Goal: Information Seeking & Learning: Find specific page/section

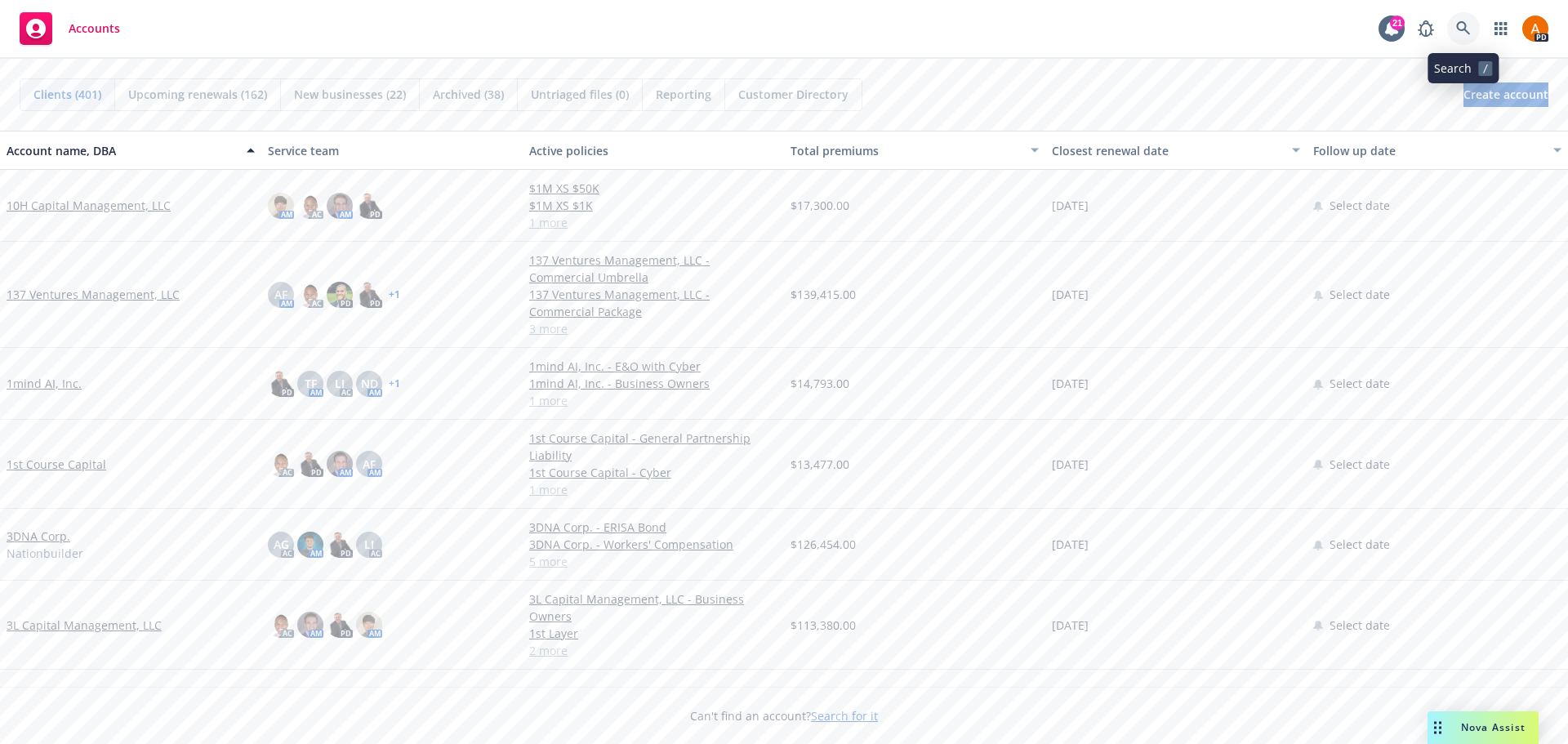
click at [1459, 31] on icon at bounding box center [1463, 28] width 15 height 15
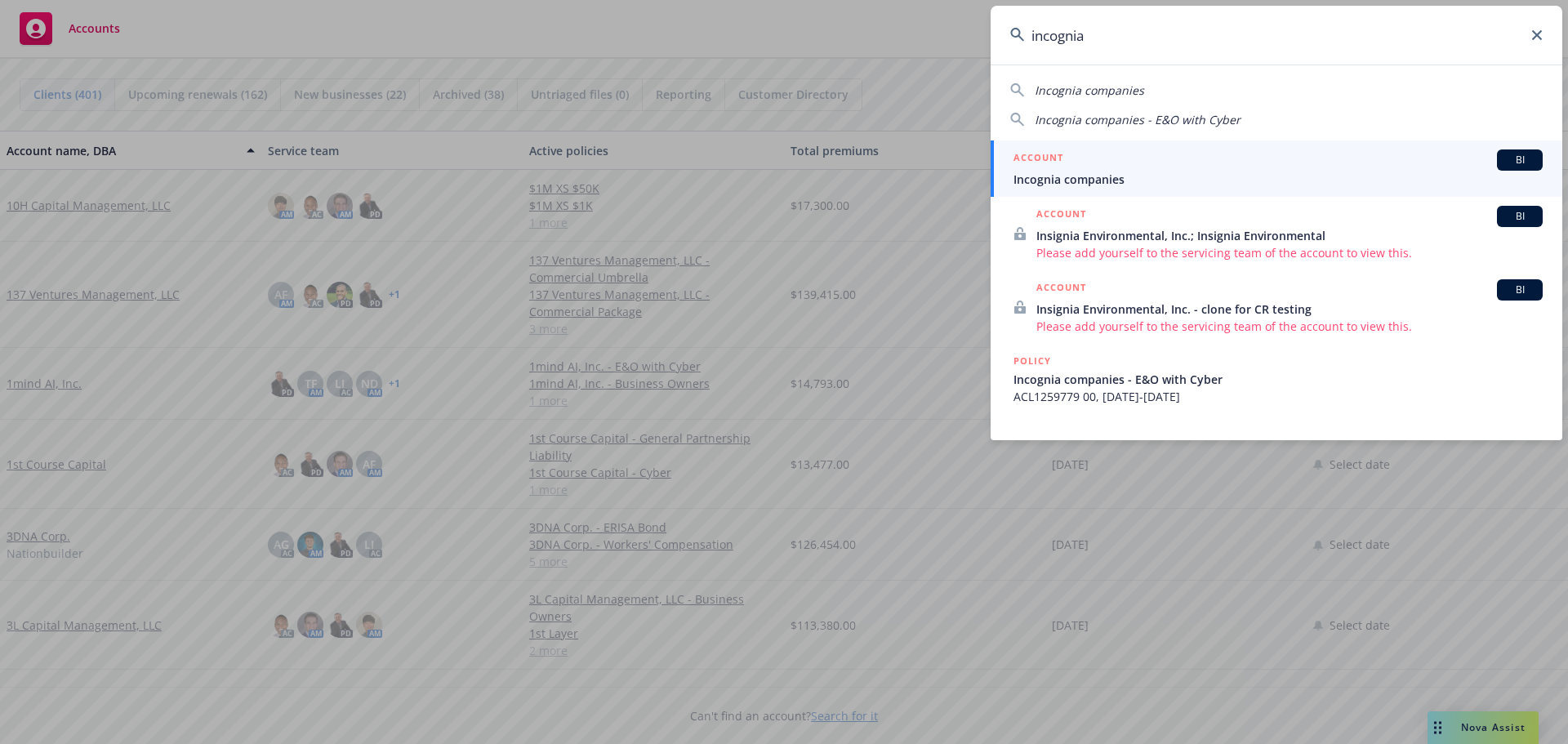
type input "incognia"
click at [1083, 169] on div "ACCOUNT BI" at bounding box center [1278, 161] width 529 height 22
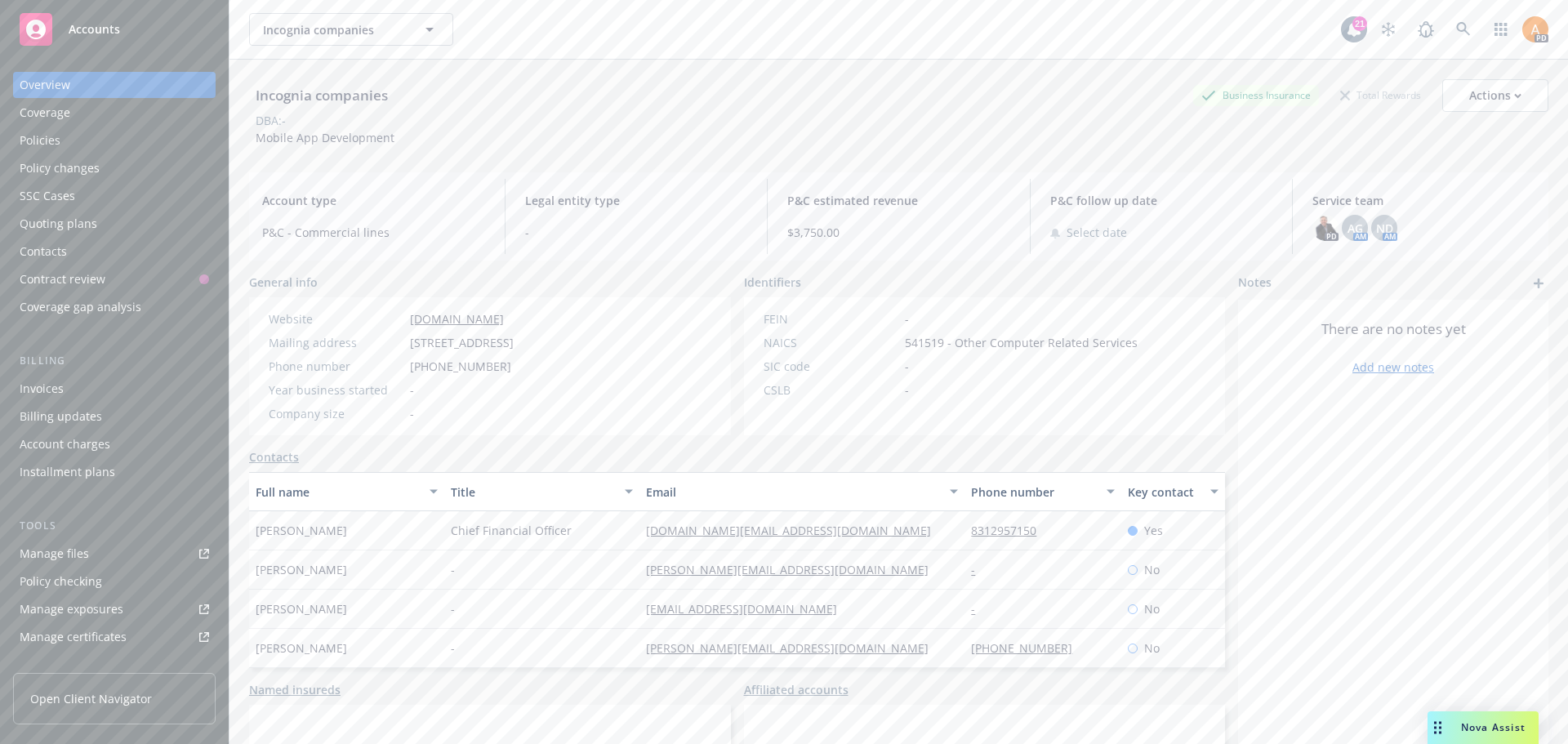
click at [31, 149] on div "Policies" at bounding box center [40, 140] width 41 height 26
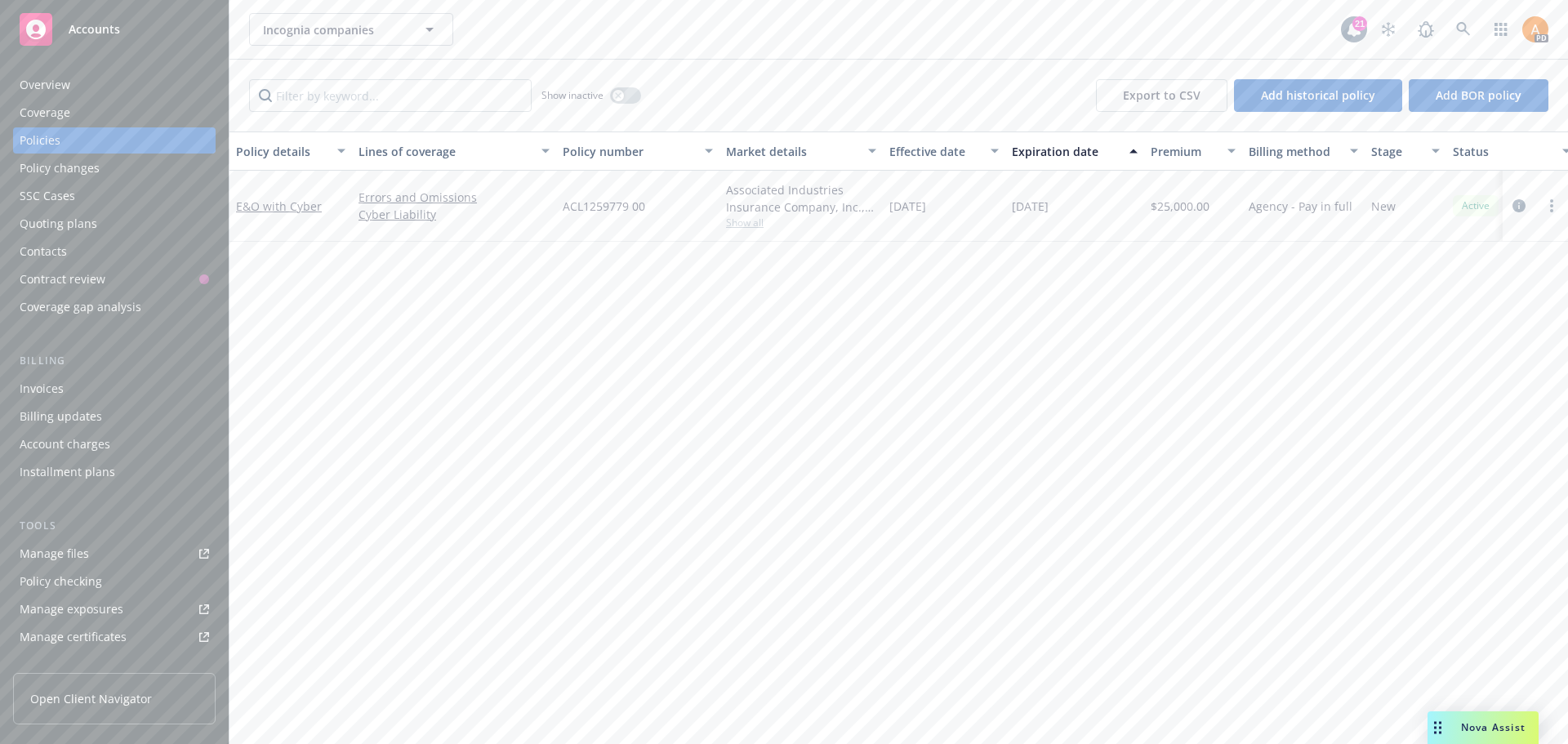
click at [96, 91] on div "Overview" at bounding box center [114, 84] width 189 height 26
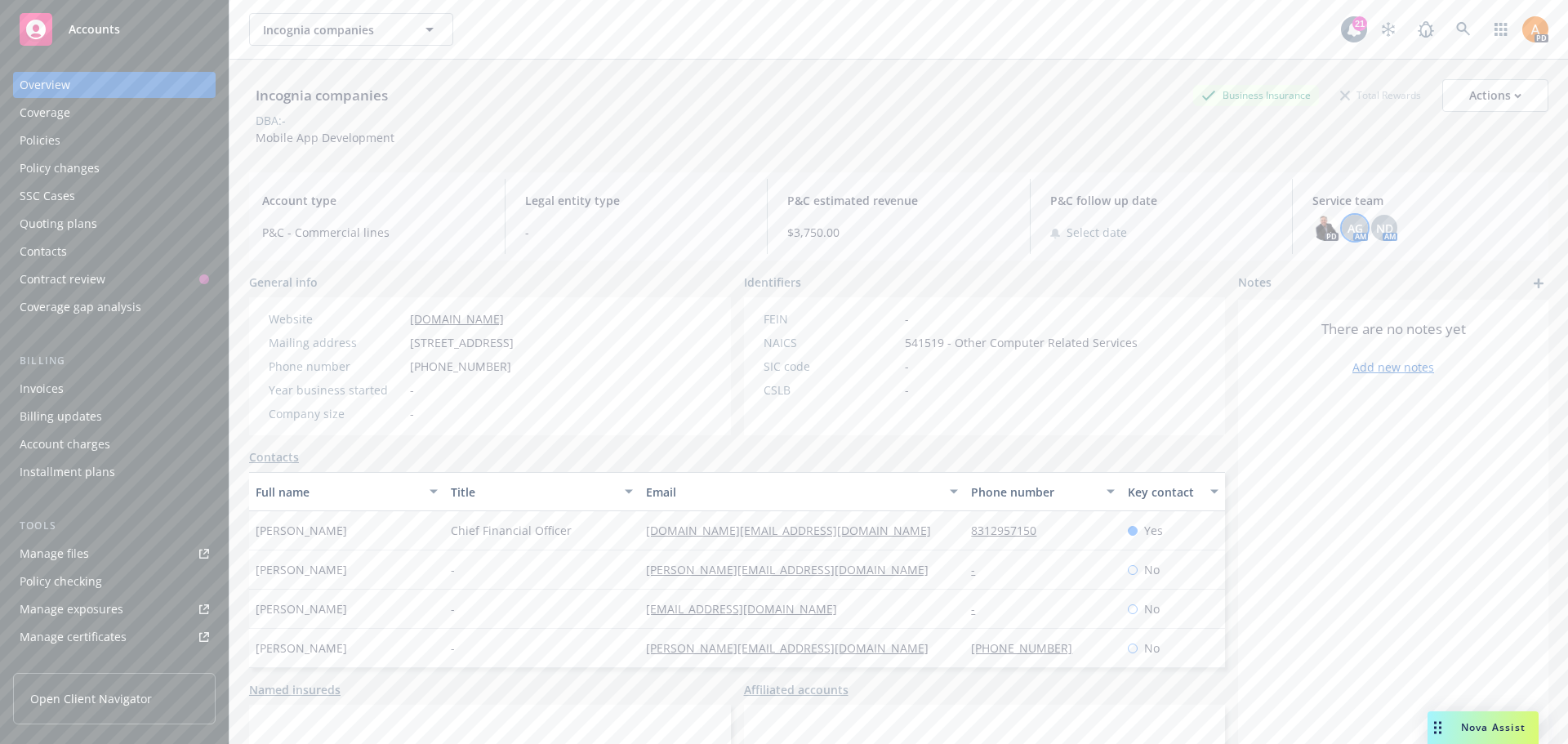
click at [1348, 226] on span "AG" at bounding box center [1355, 228] width 16 height 18
click at [1377, 228] on span "ND" at bounding box center [1385, 228] width 18 height 18
click at [52, 390] on div "Invoices" at bounding box center [41, 389] width 44 height 26
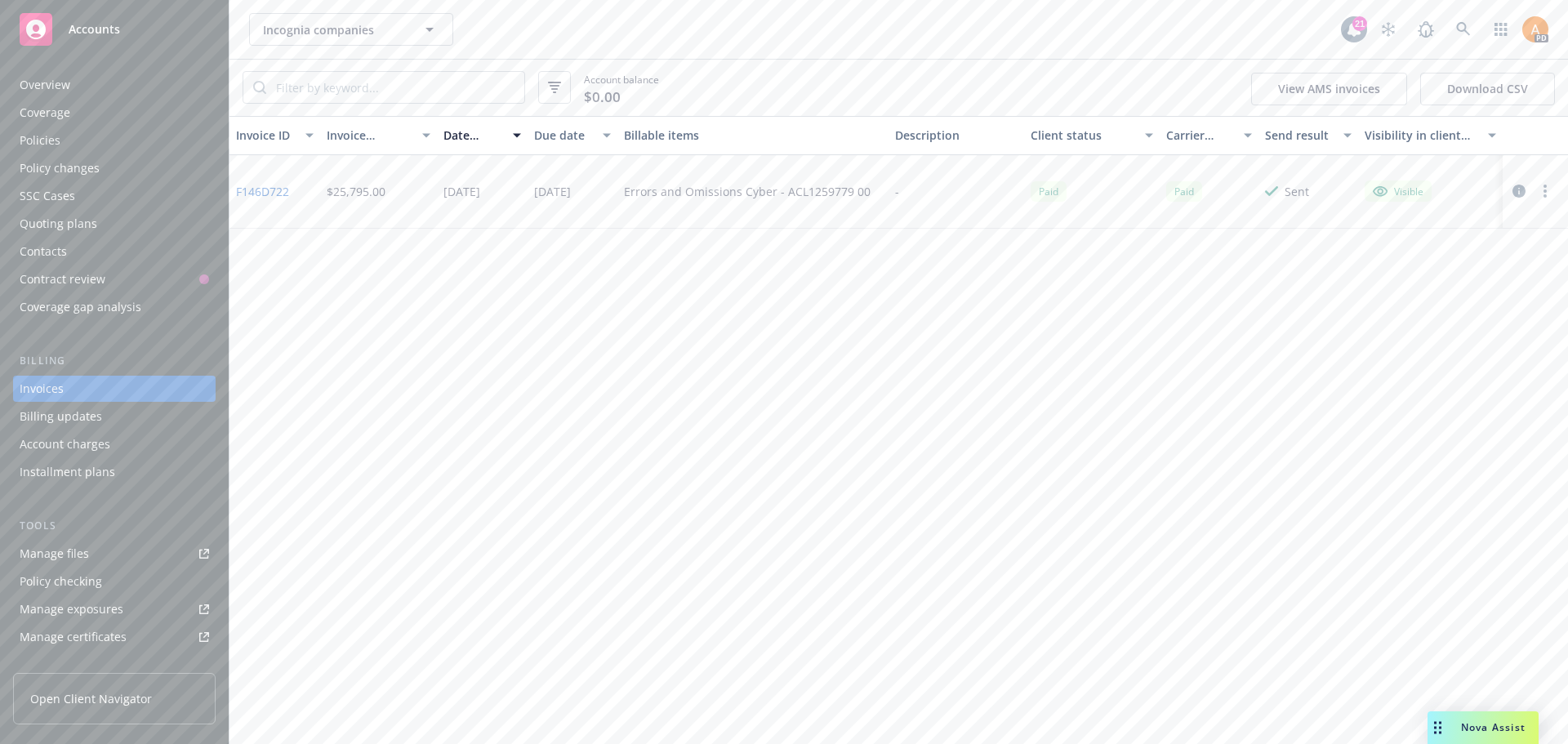
click at [80, 555] on div "Manage files" at bounding box center [54, 553] width 70 height 26
click at [321, 32] on span "Incognia companies" at bounding box center [334, 30] width 141 height 18
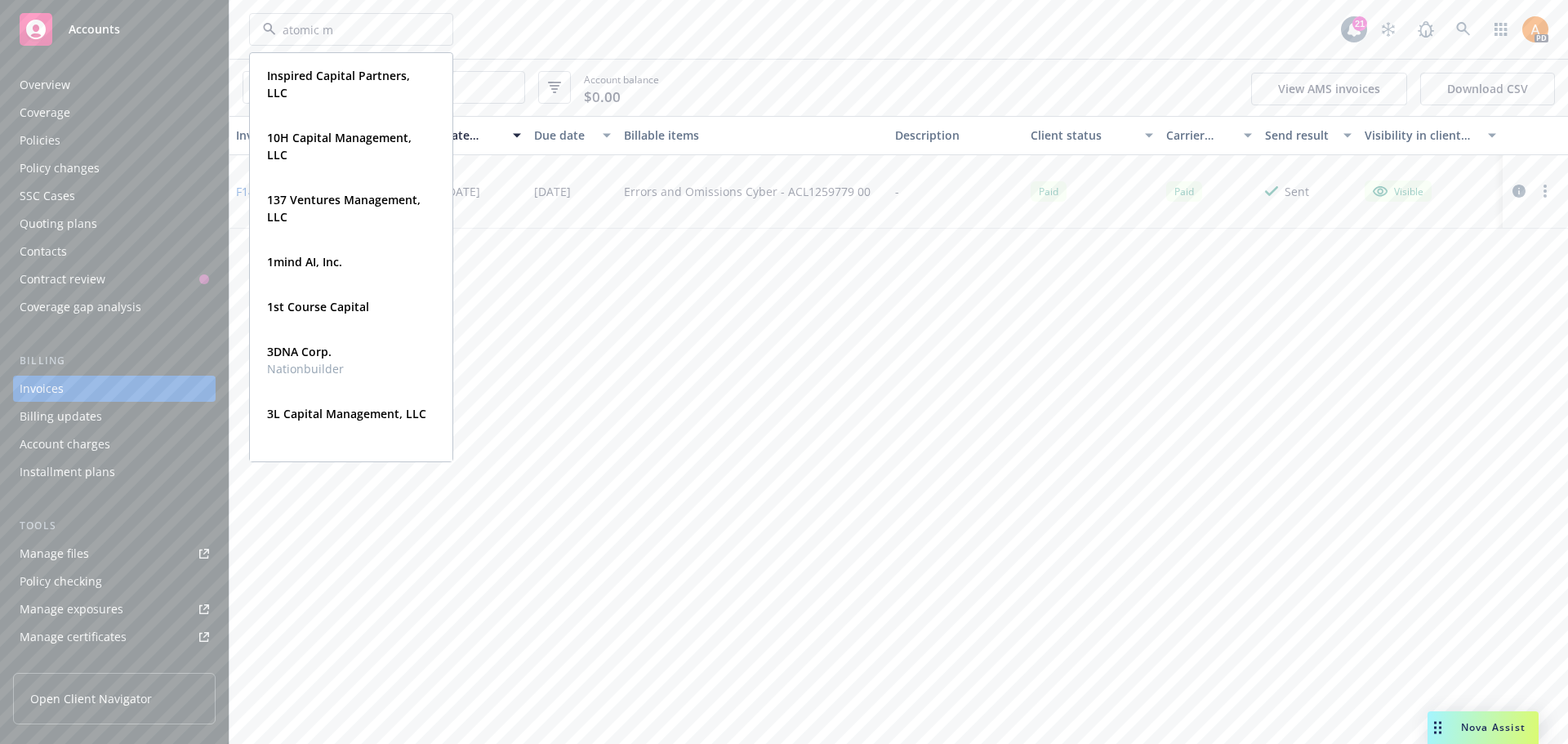
type input "atomic ma"
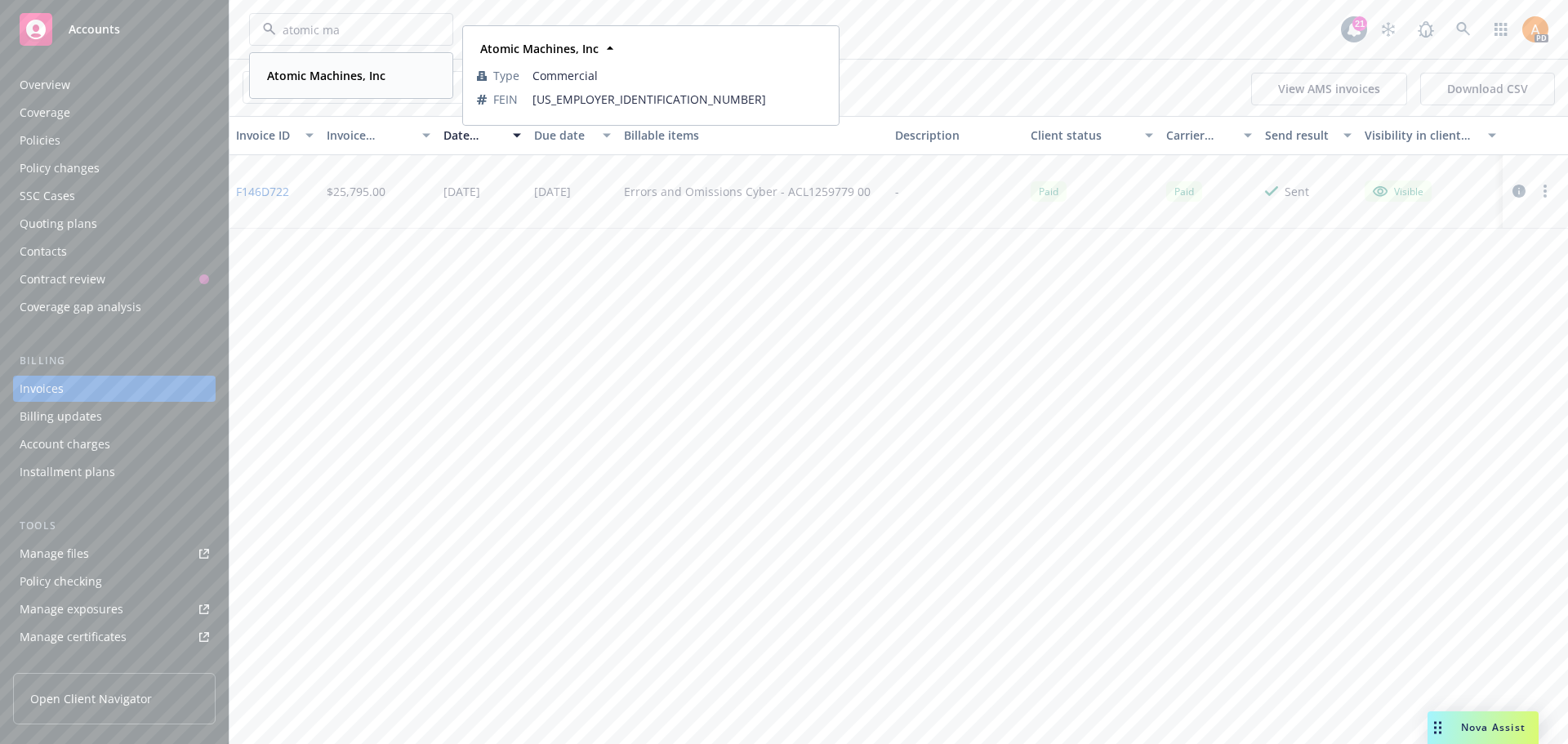
click at [352, 77] on strong "Atomic Machines, Inc" at bounding box center [326, 75] width 119 height 16
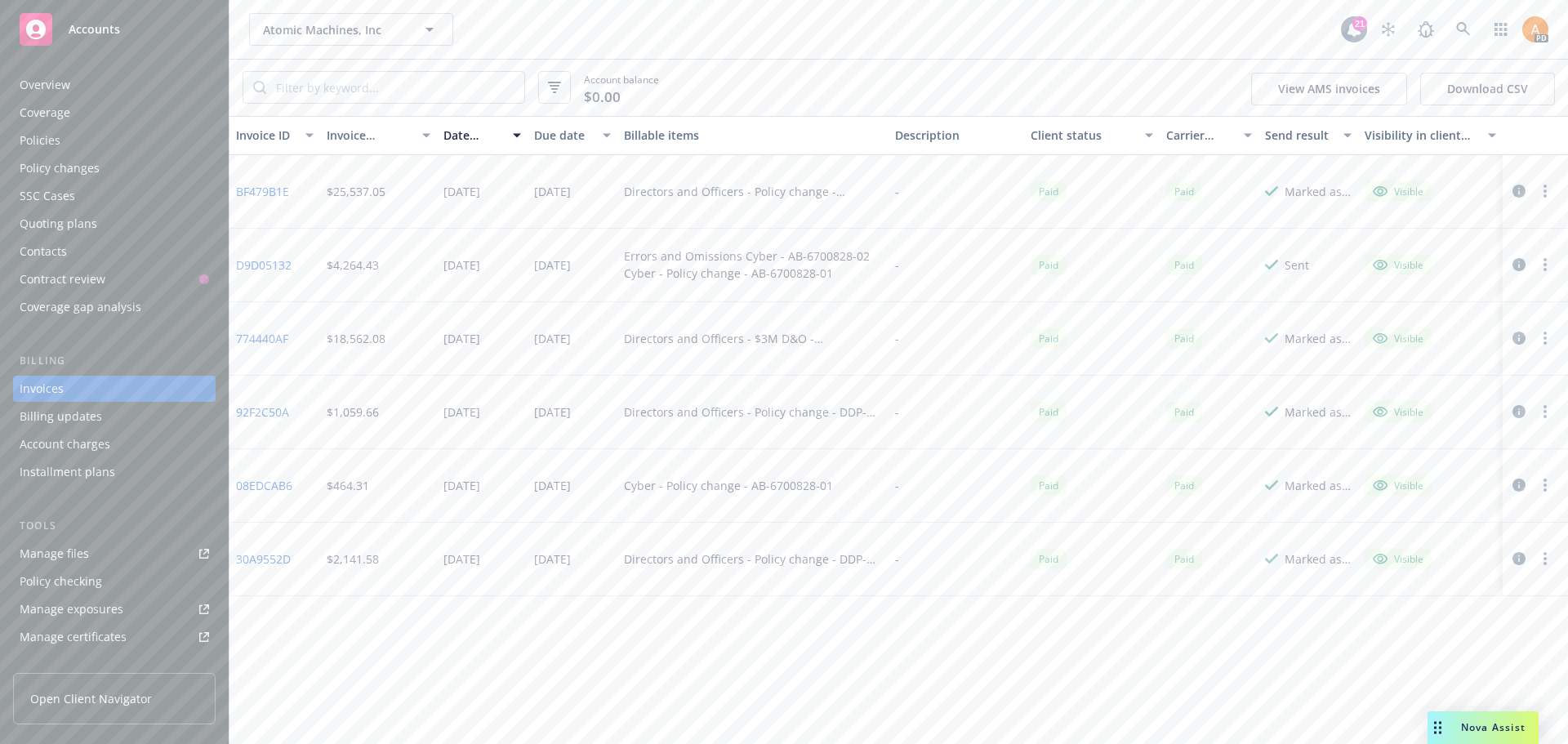
click at [31, 137] on div "Policies" at bounding box center [40, 140] width 41 height 26
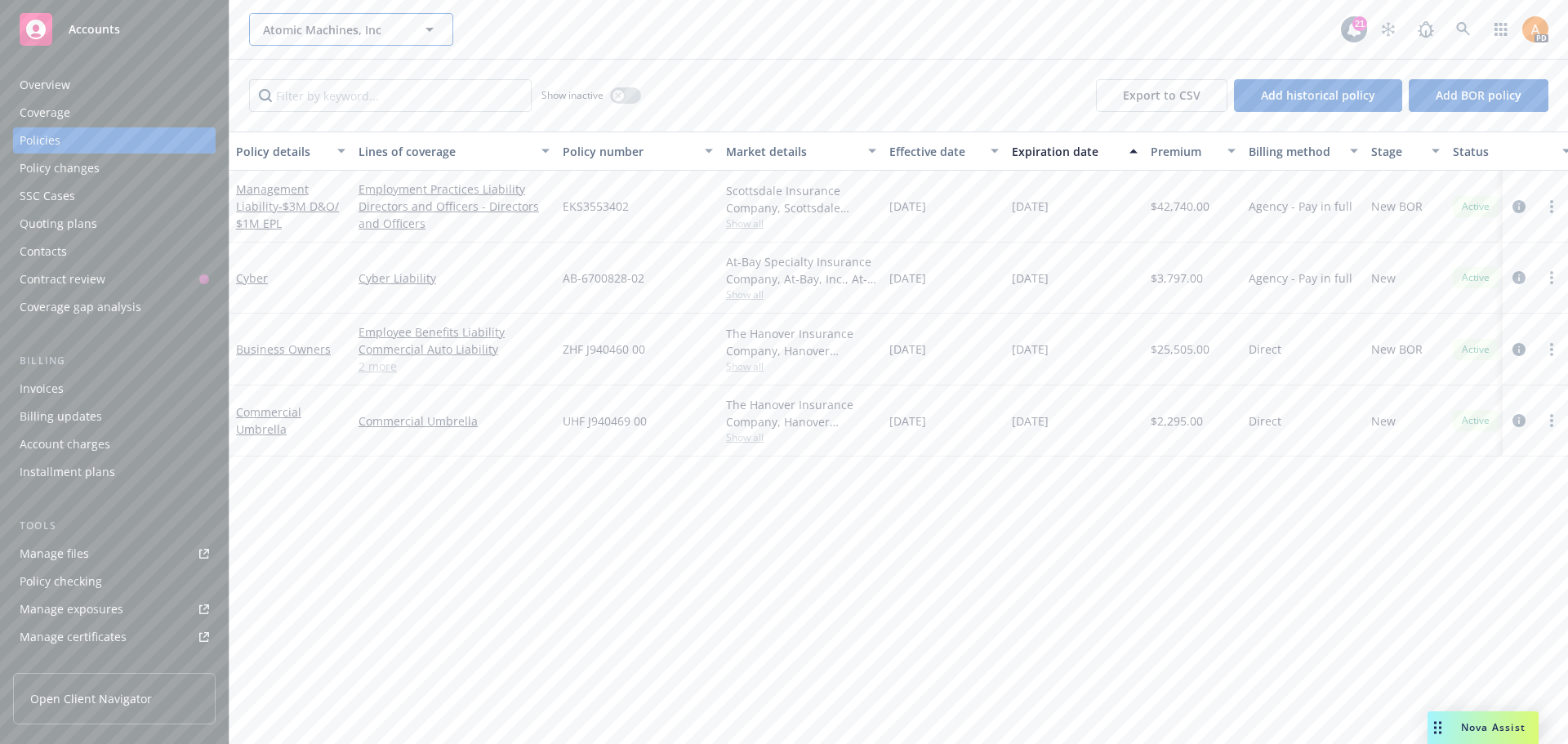
click at [343, 34] on span "Atomic Machines, Inc" at bounding box center [334, 30] width 141 height 18
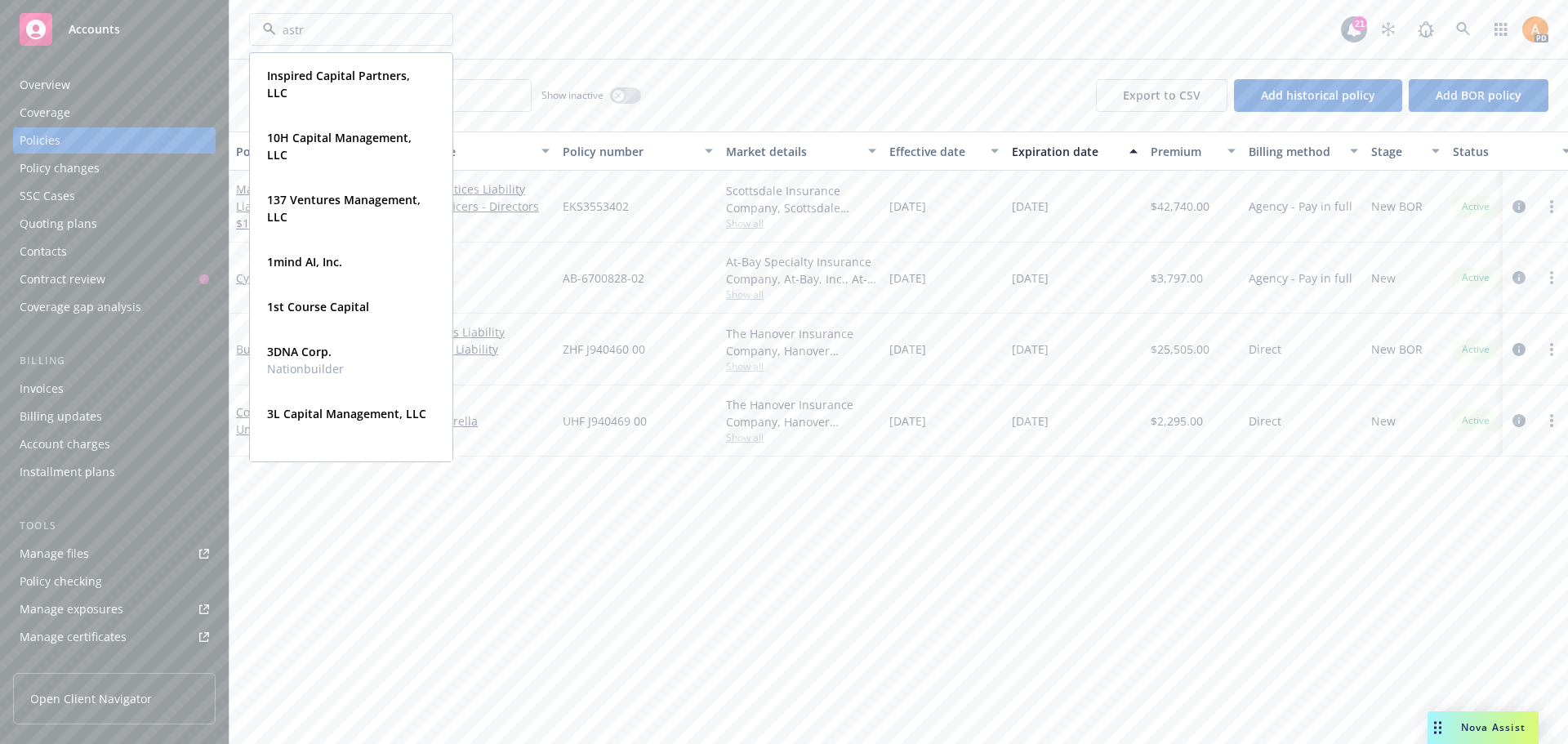
type input "astra"
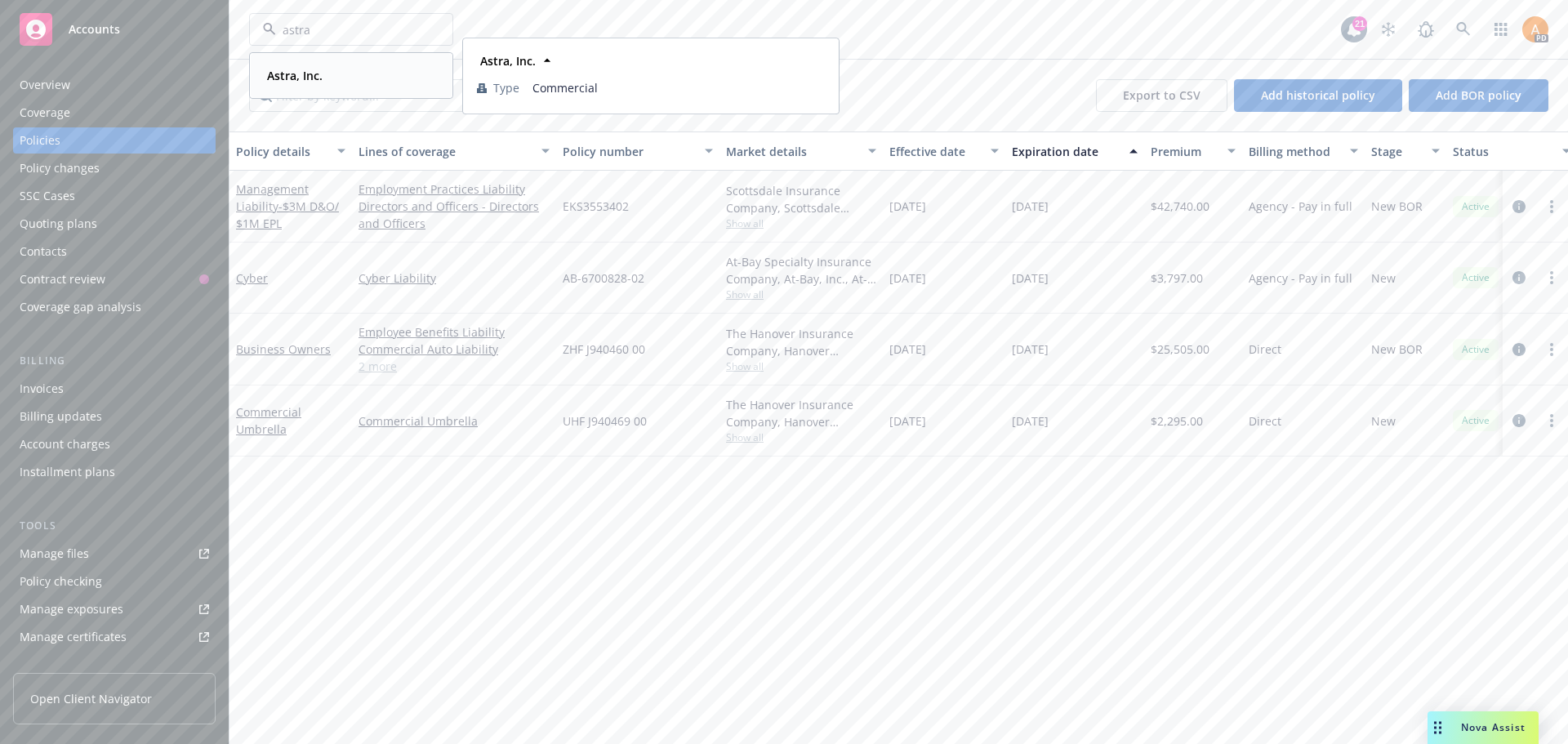
click at [303, 81] on strong "Astra, Inc." at bounding box center [295, 75] width 56 height 16
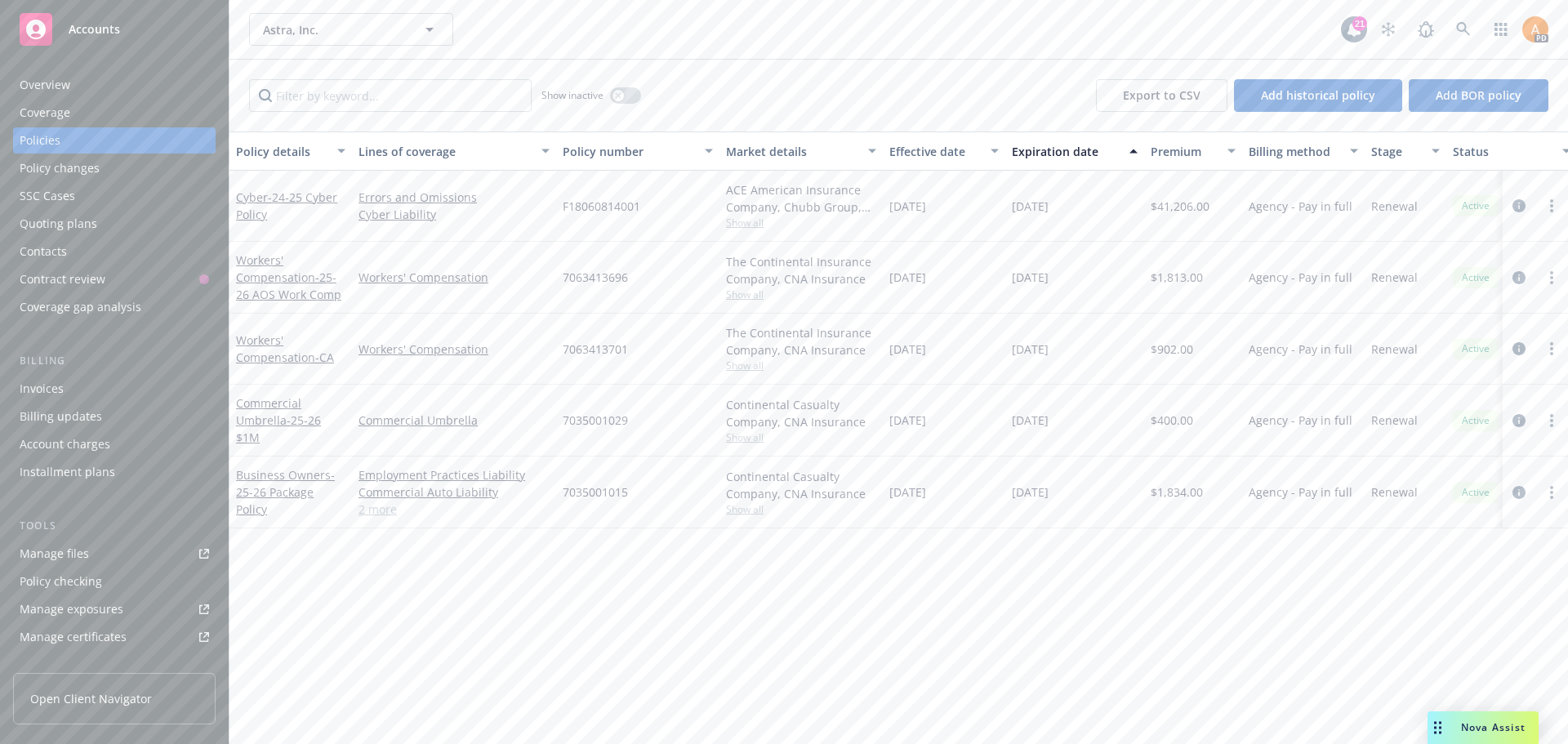
click at [51, 76] on div "Overview" at bounding box center [45, 84] width 51 height 26
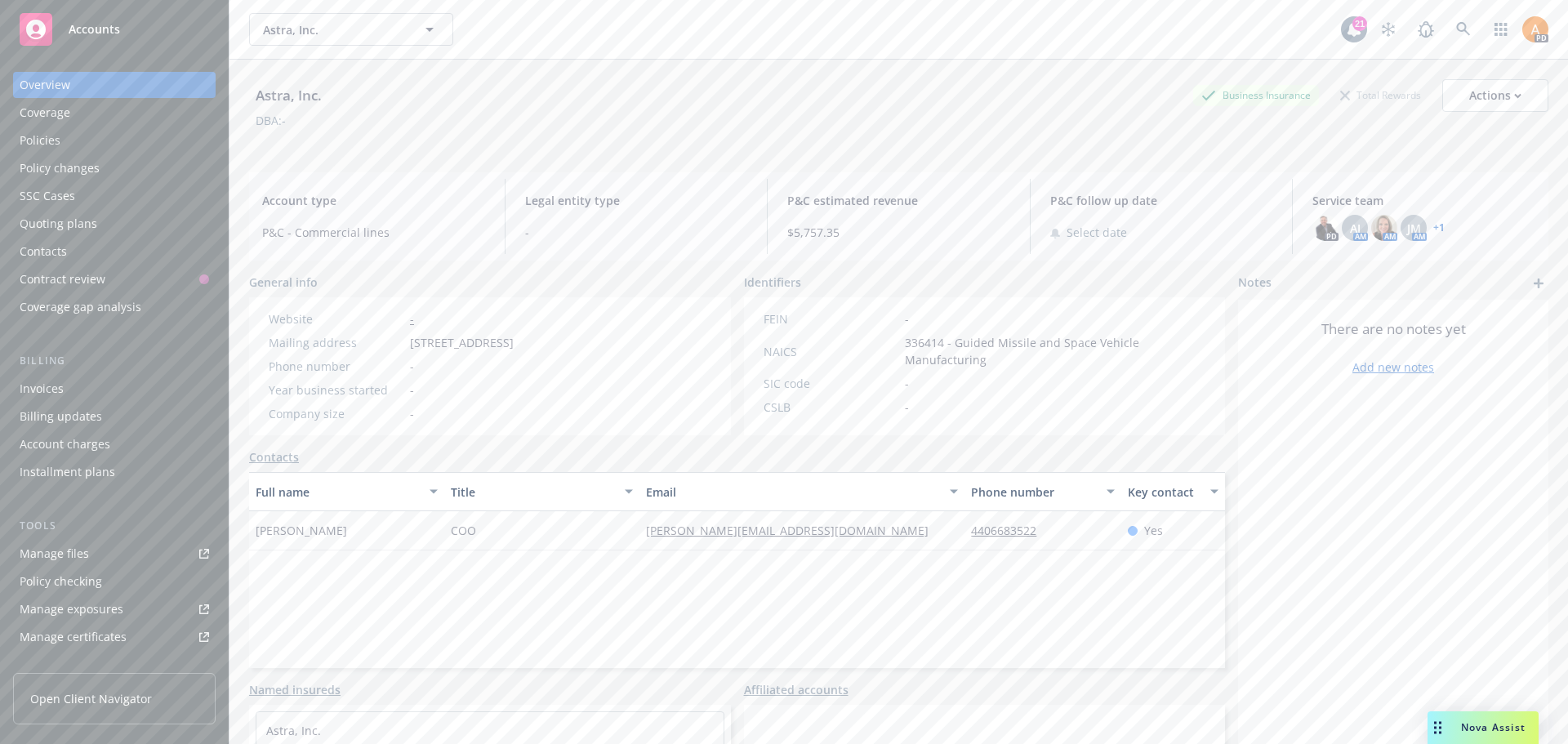
click at [1434, 224] on link "+ 1" at bounding box center [1440, 228] width 12 height 10
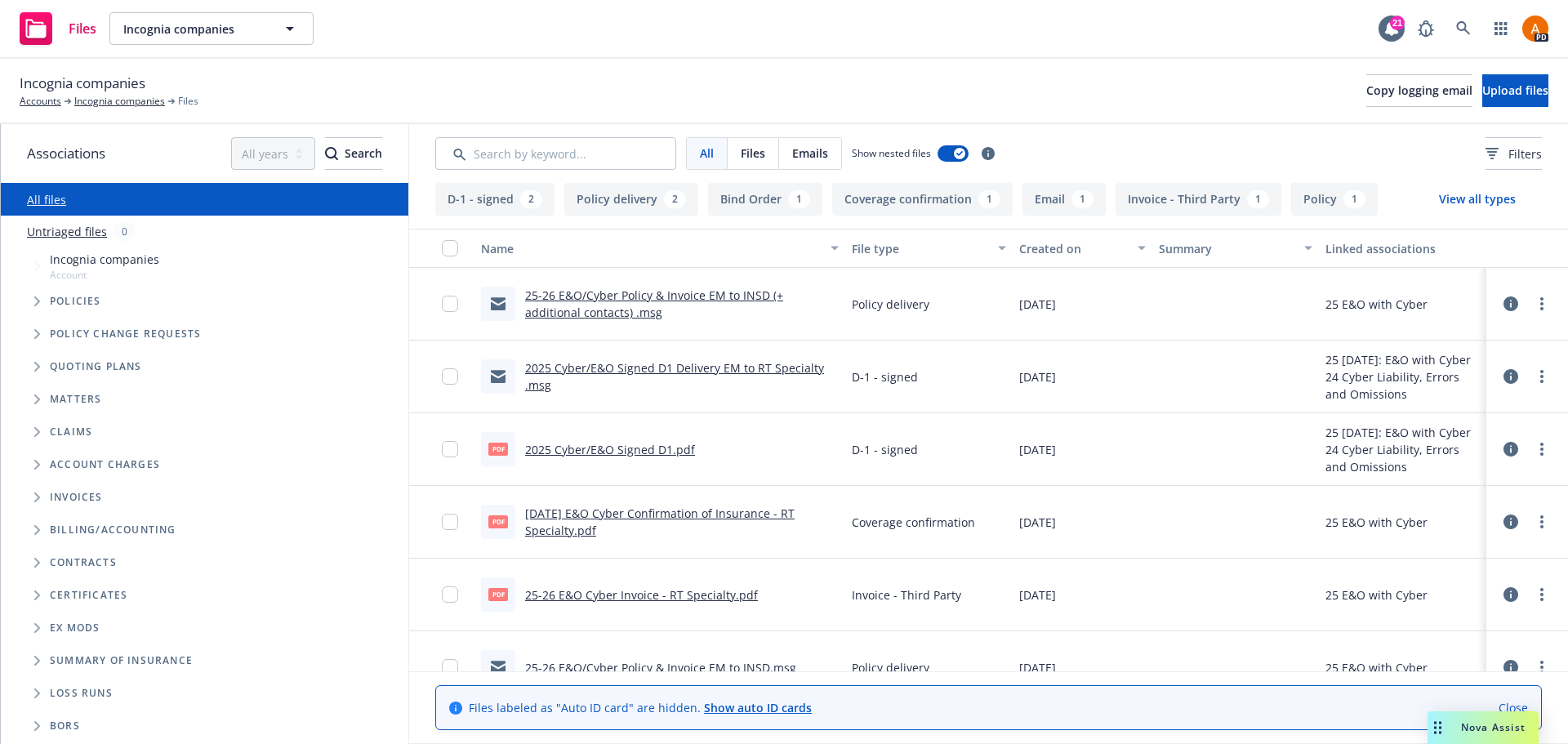
click at [642, 293] on link "25-26 E&O/Cyber Policy & Invoice EM to INSD (+ additional contacts) .msg" at bounding box center [654, 303] width 259 height 32
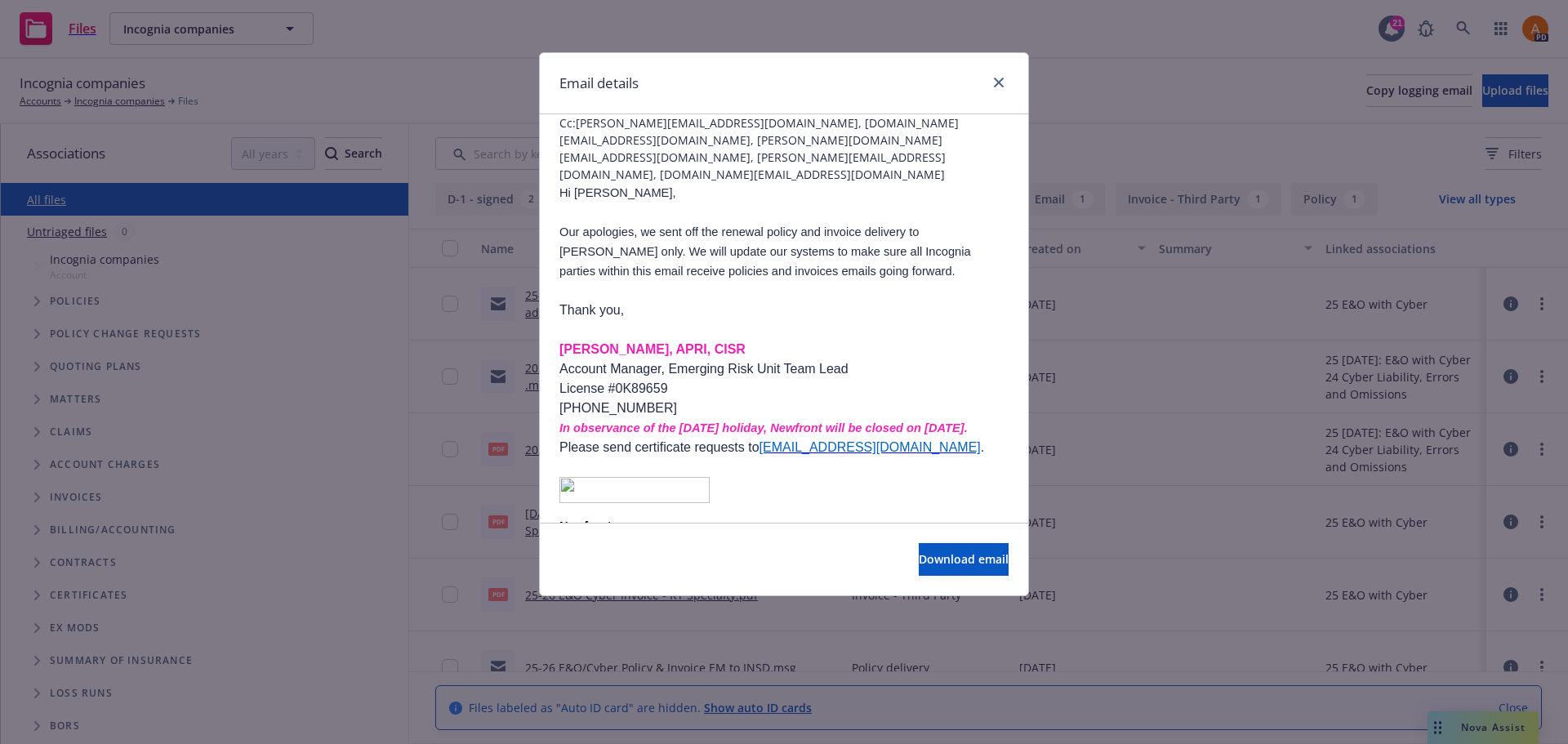
scroll to position [163, 0]
click at [1001, 81] on icon "close" at bounding box center [999, 82] width 10 height 10
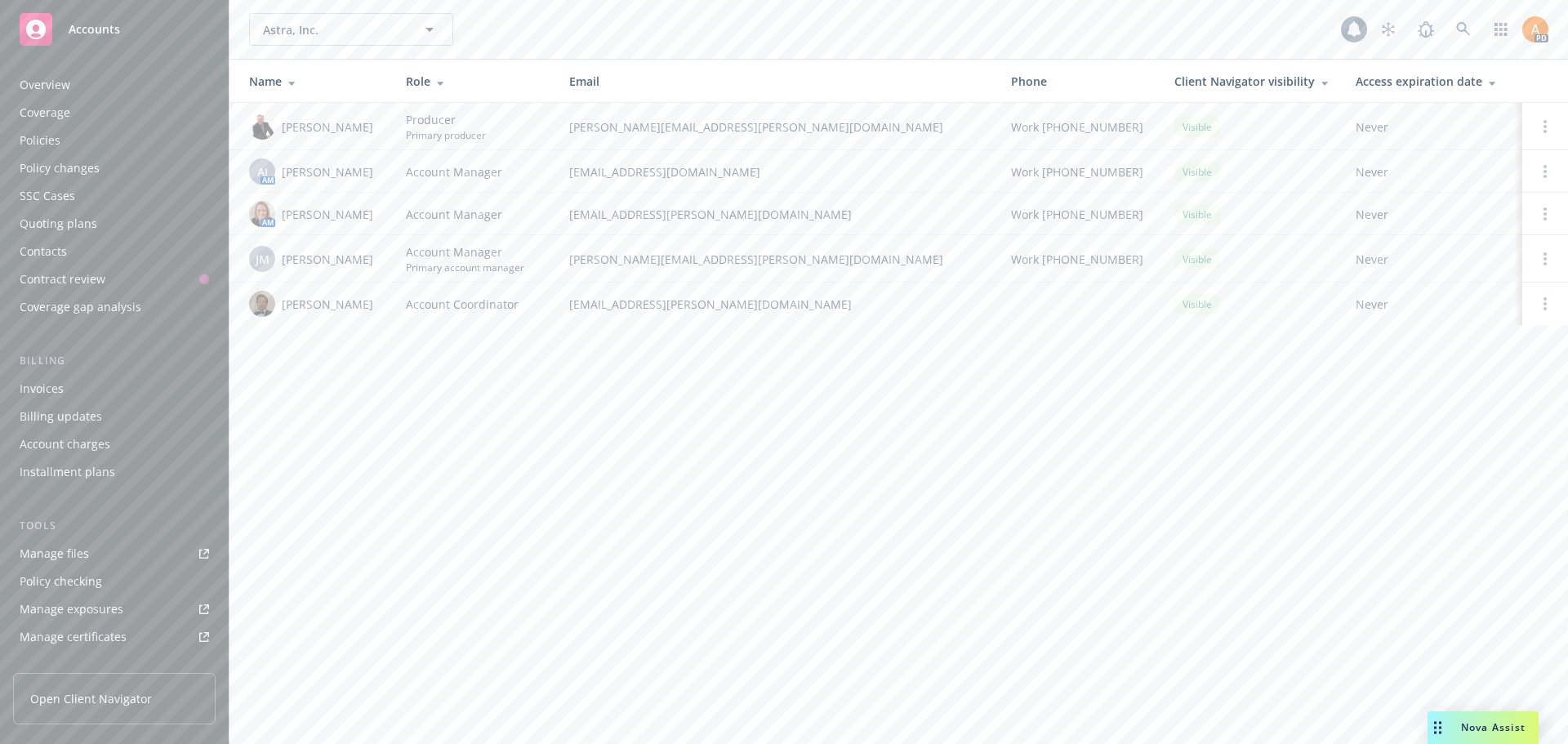
scroll to position [320, 0]
click at [66, 232] on div "Manage files" at bounding box center [54, 233] width 70 height 26
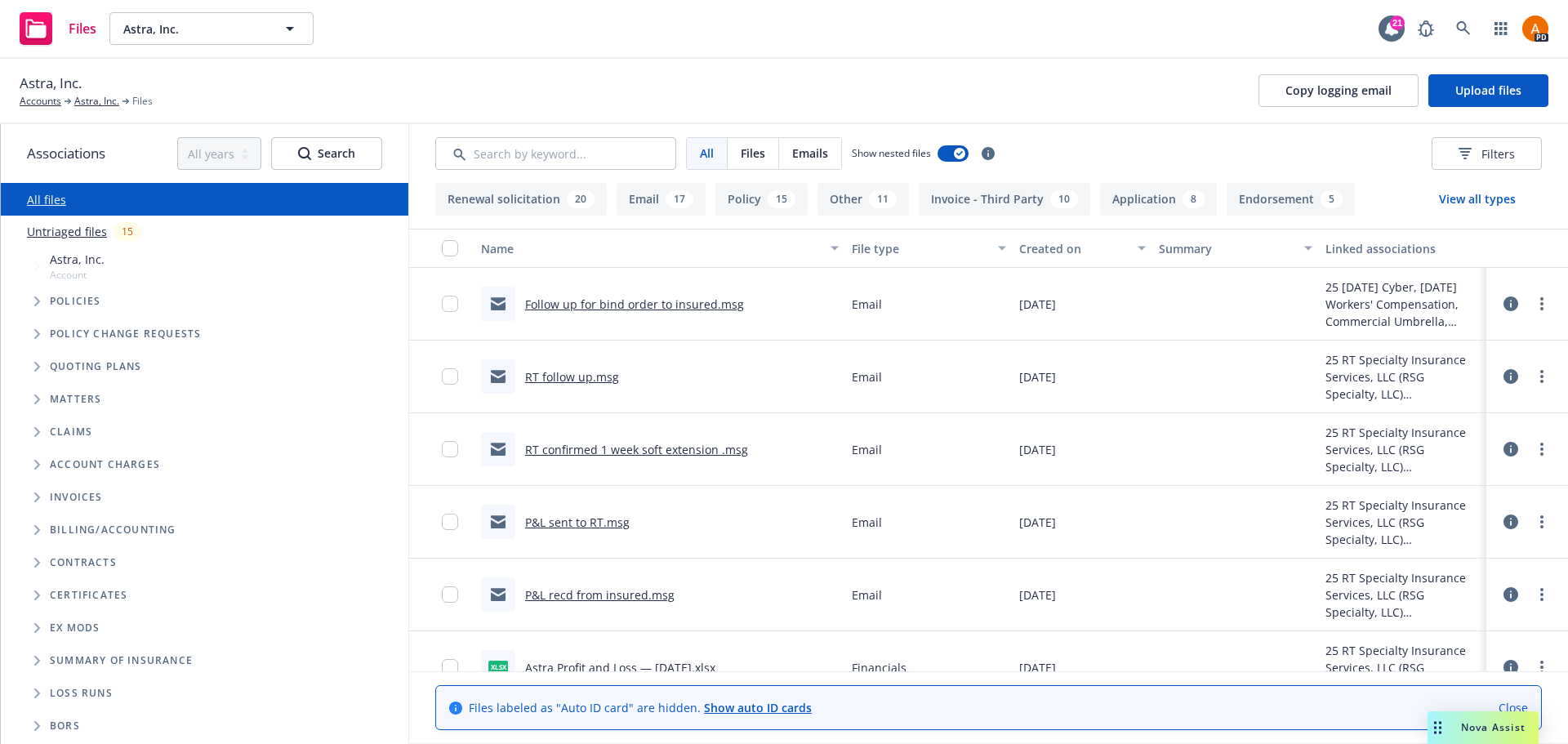
click at [628, 306] on link "Follow up for bind order to insured.msg" at bounding box center [635, 304] width 219 height 16
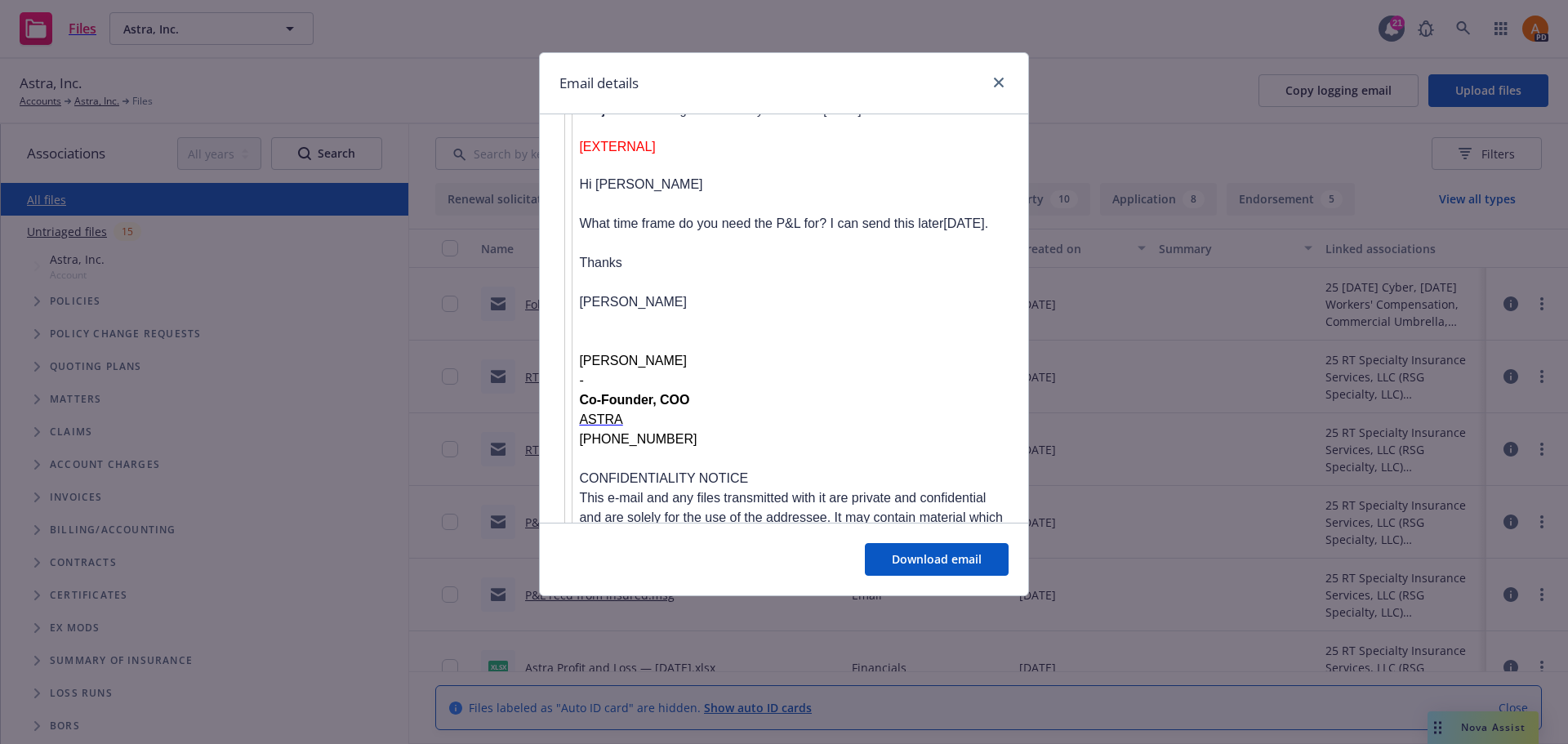
scroll to position [2460, 0]
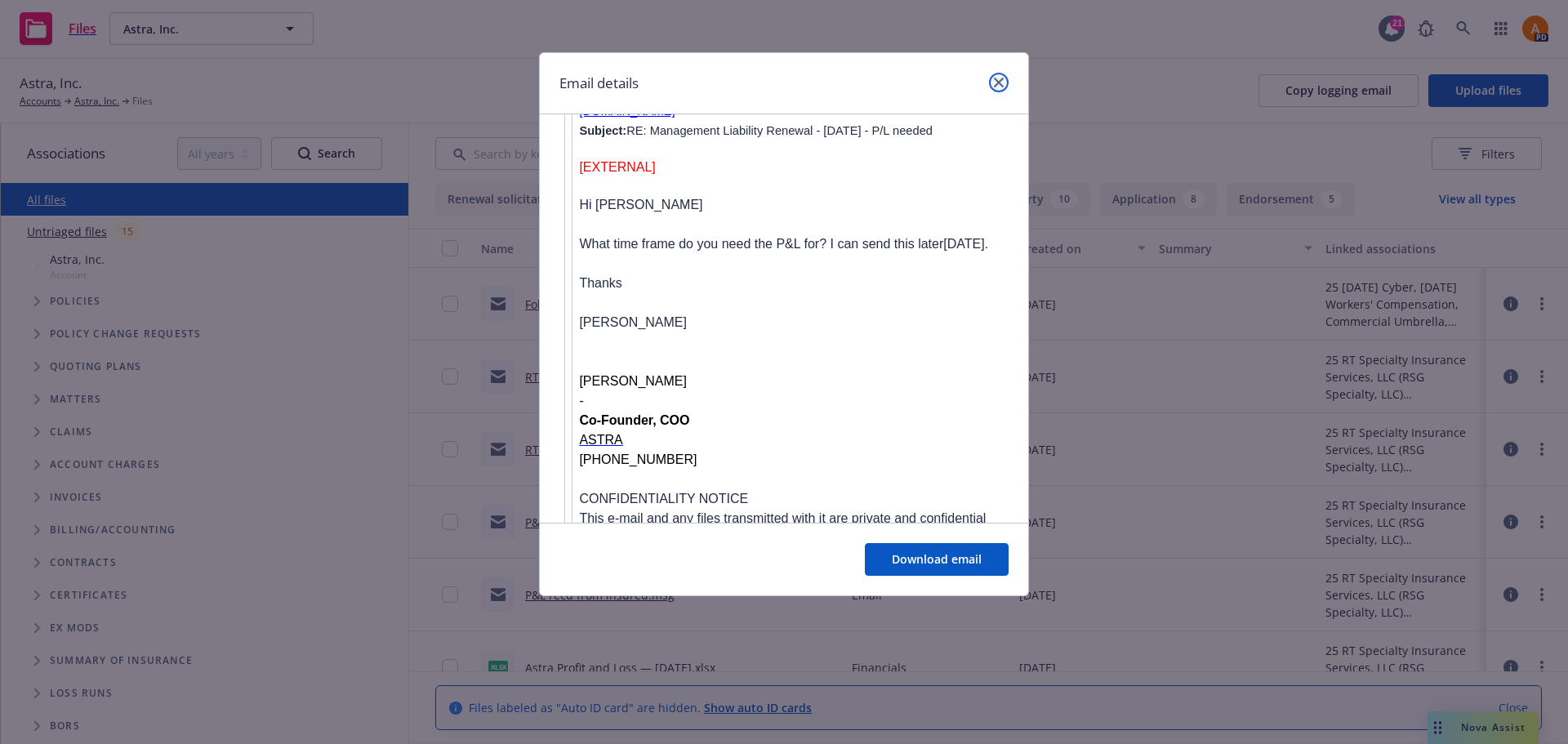
click at [997, 88] on link "close" at bounding box center [999, 82] width 20 height 20
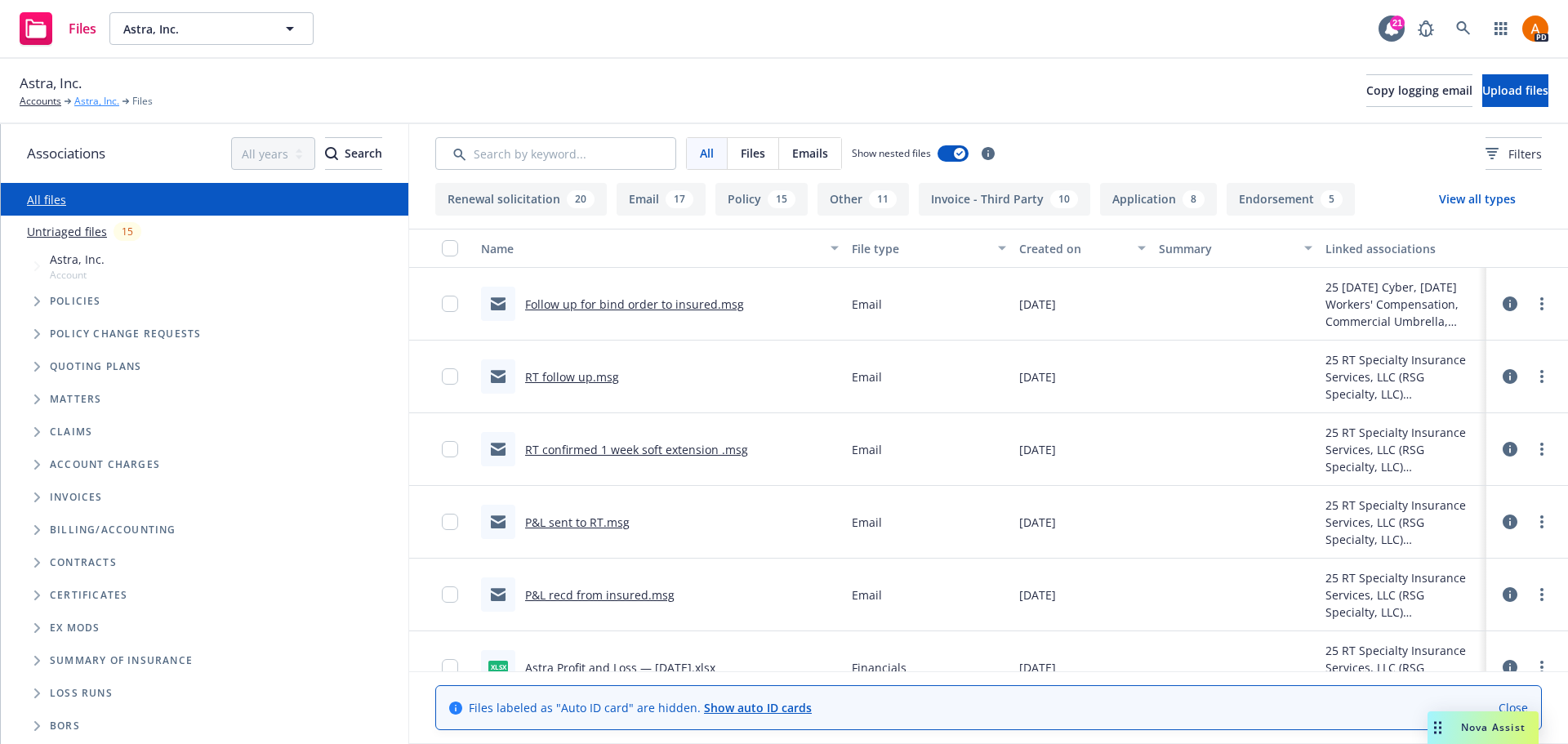
click at [86, 102] on link "Astra, Inc." at bounding box center [97, 101] width 45 height 15
